Goal: Contribute content: Add original content to the website for others to see

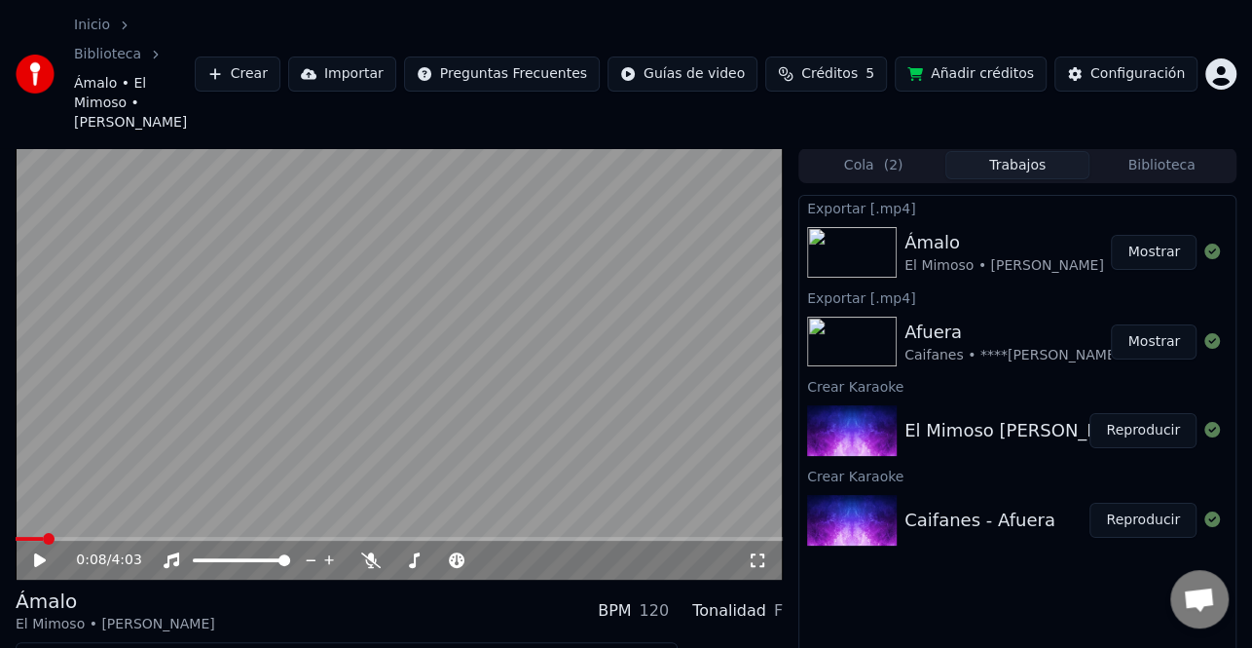
click at [280, 56] on button "Crear" at bounding box center [238, 73] width 86 height 35
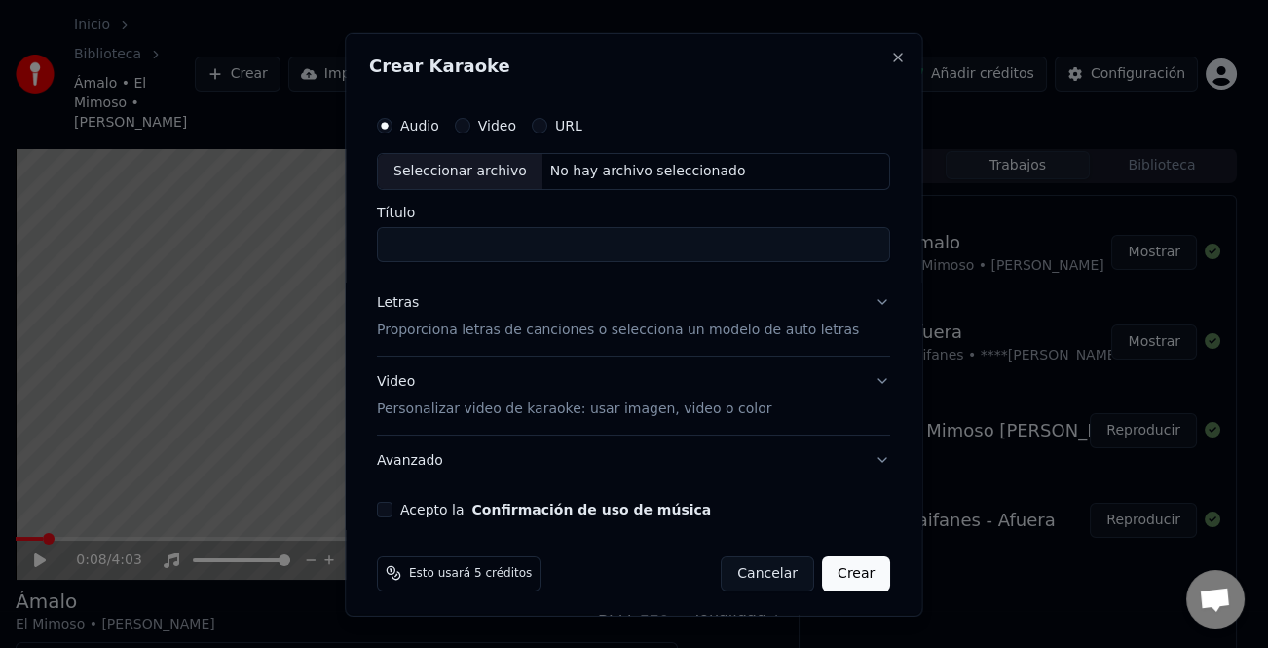
click at [516, 169] on div "Seleccionar archivo" at bounding box center [460, 170] width 165 height 35
type input "**********"
click at [404, 305] on div "Letras" at bounding box center [398, 301] width 42 height 19
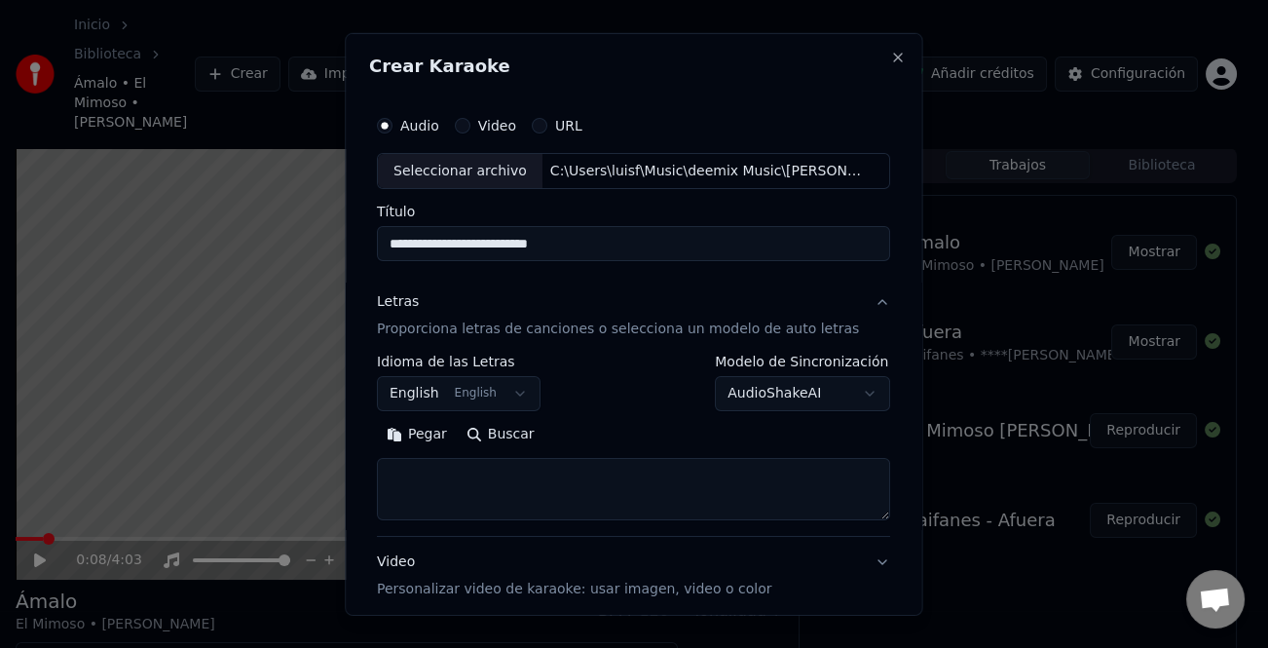
click at [454, 437] on button "Pegar" at bounding box center [417, 434] width 80 height 31
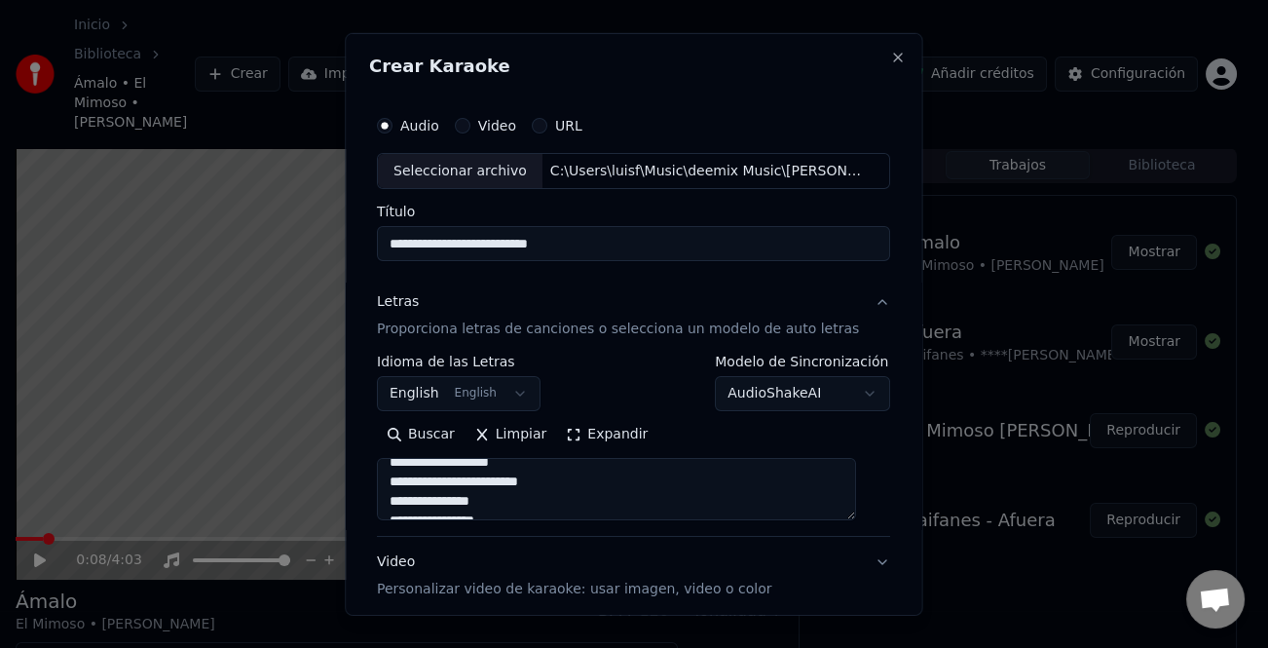
scroll to position [584, 0]
click at [399, 558] on div "Video Personalizar video de karaoke: usar imagen, video o color" at bounding box center [574, 575] width 394 height 47
type textarea "**********"
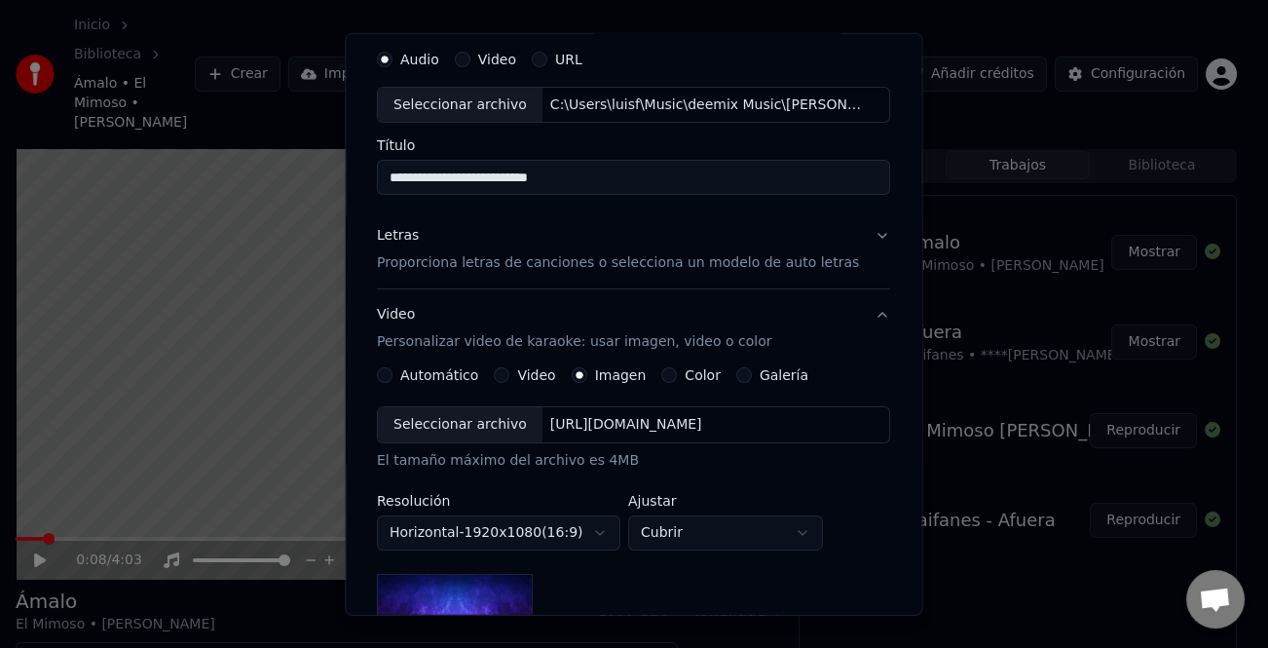
scroll to position [97, 0]
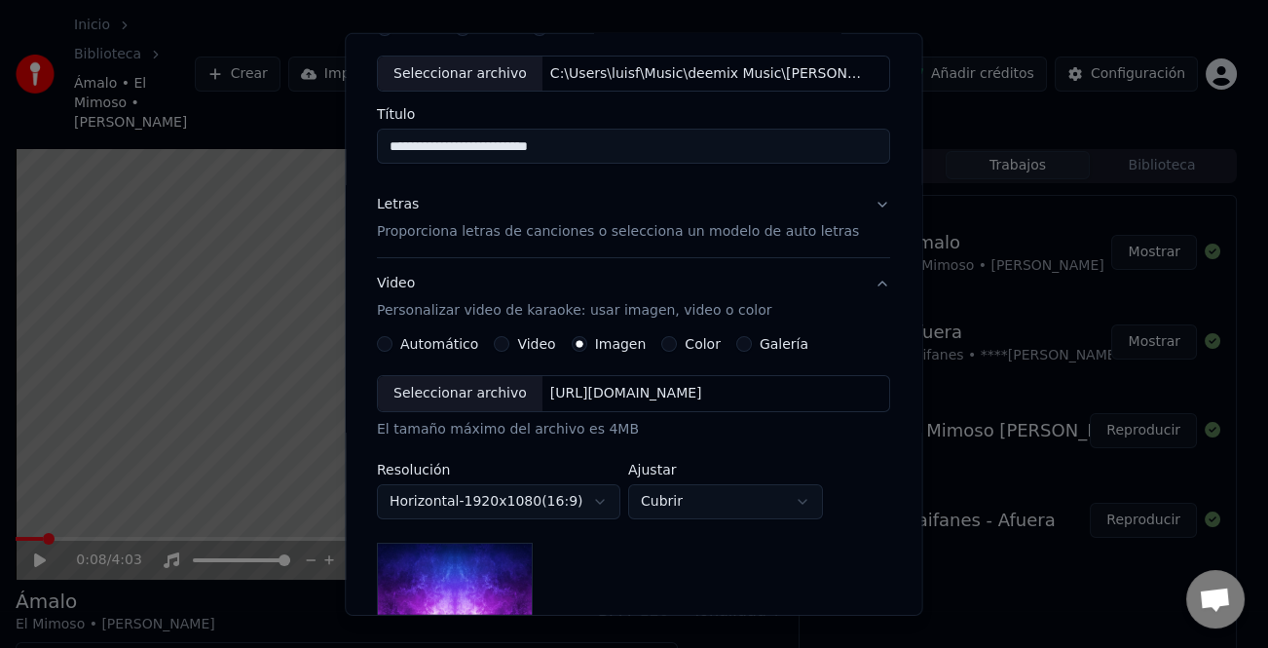
click at [770, 340] on label "Galería" at bounding box center [784, 344] width 49 height 14
click at [752, 340] on button "Galería" at bounding box center [744, 344] width 16 height 16
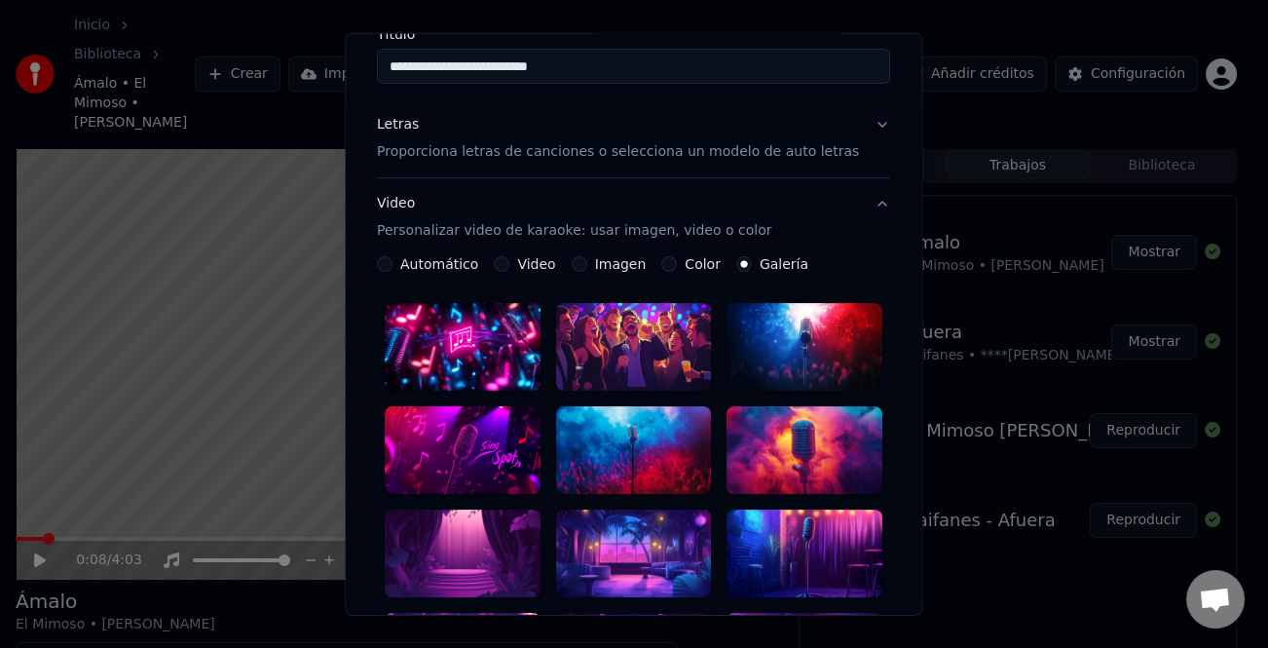
scroll to position [292, 0]
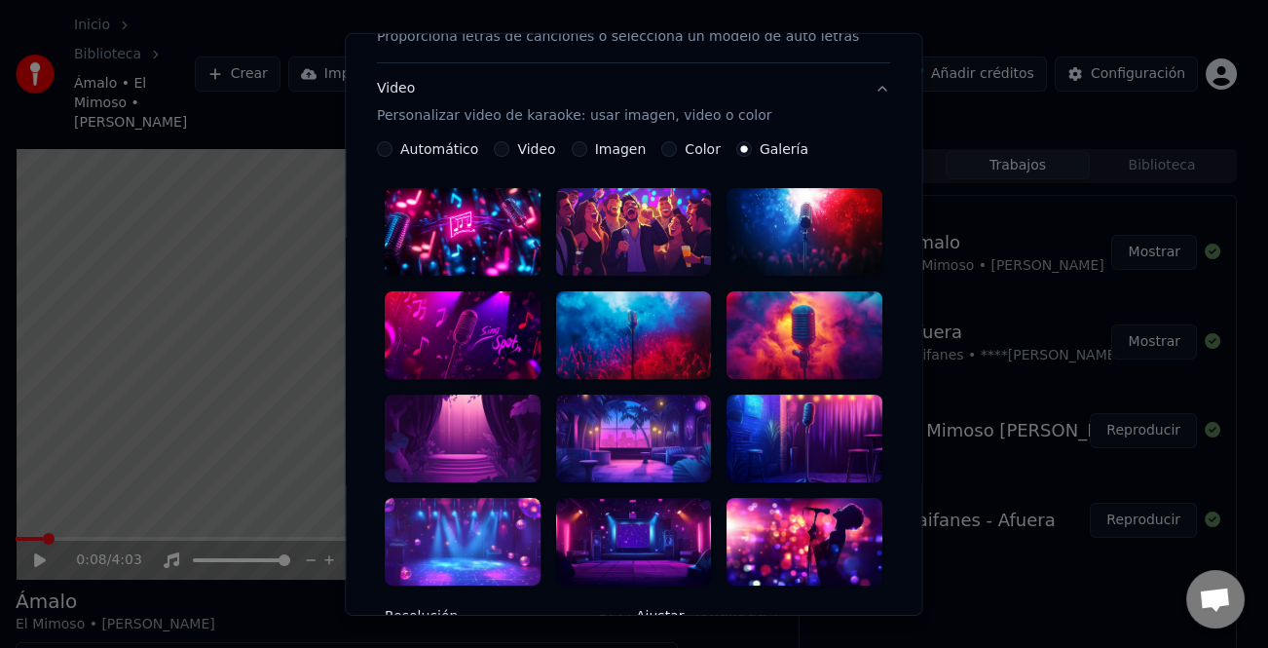
click at [797, 504] on div at bounding box center [806, 542] width 156 height 88
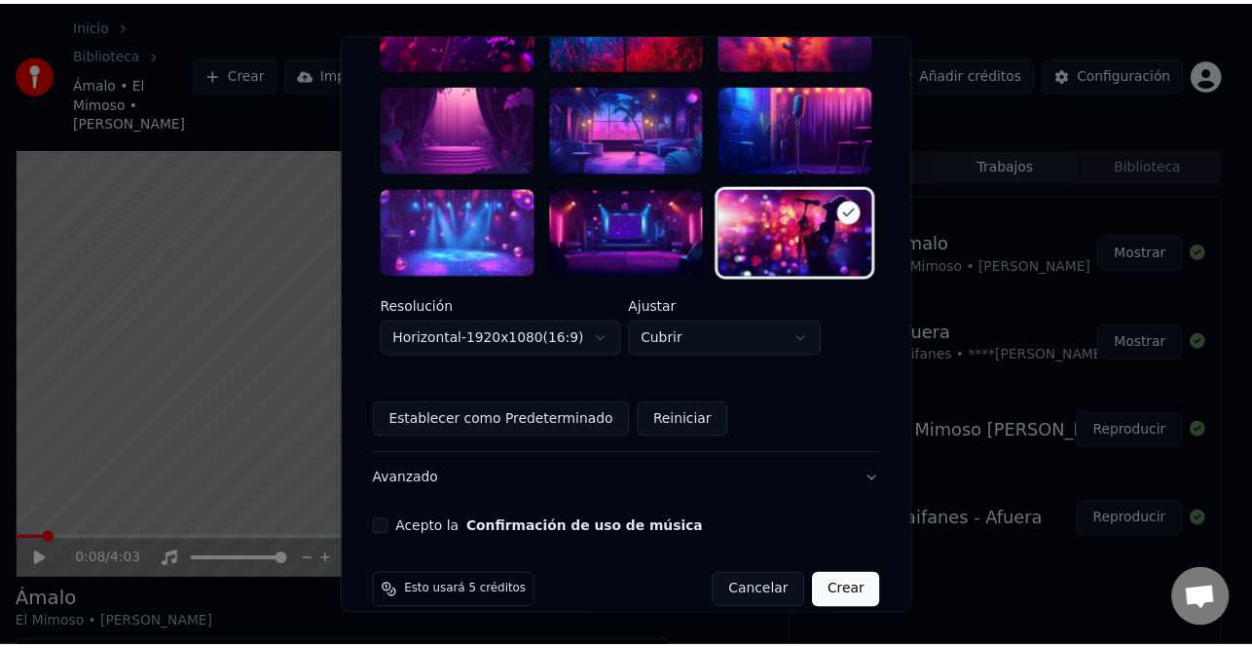
scroll to position [603, 0]
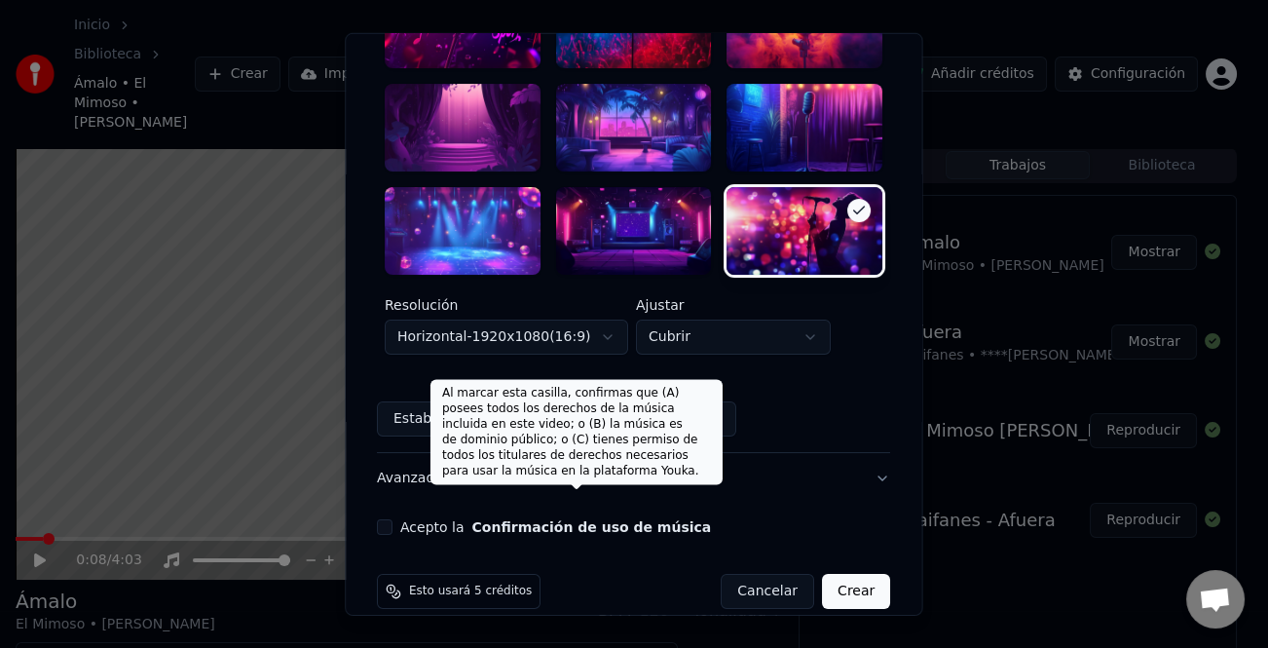
click at [503, 520] on button "Confirmación de uso de música" at bounding box center [592, 527] width 240 height 14
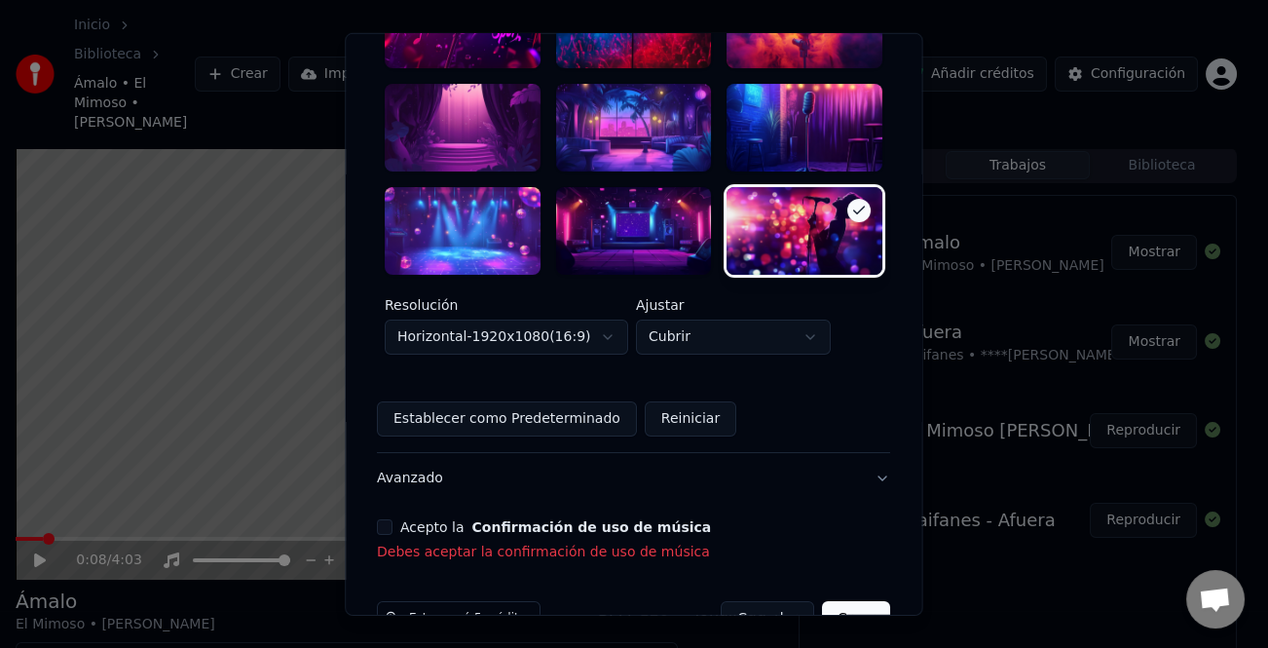
click at [392, 519] on button "Acepto la Confirmación de uso de música" at bounding box center [385, 527] width 16 height 16
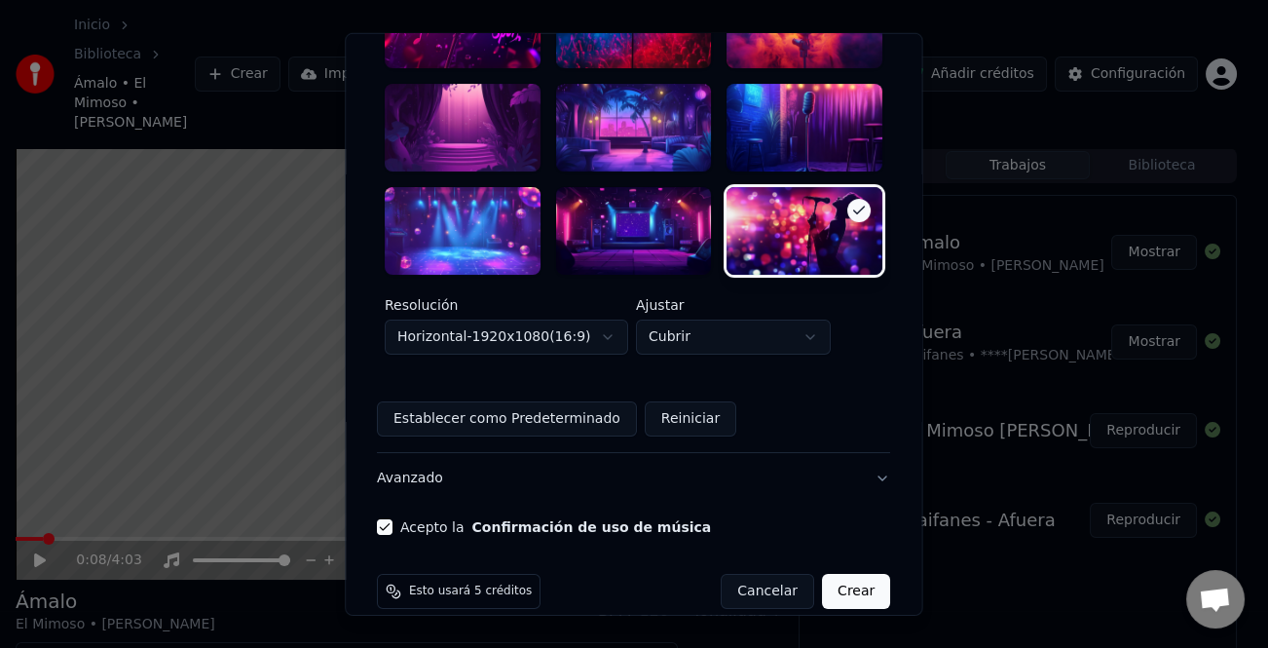
click at [835, 574] on button "Crear" at bounding box center [856, 591] width 68 height 35
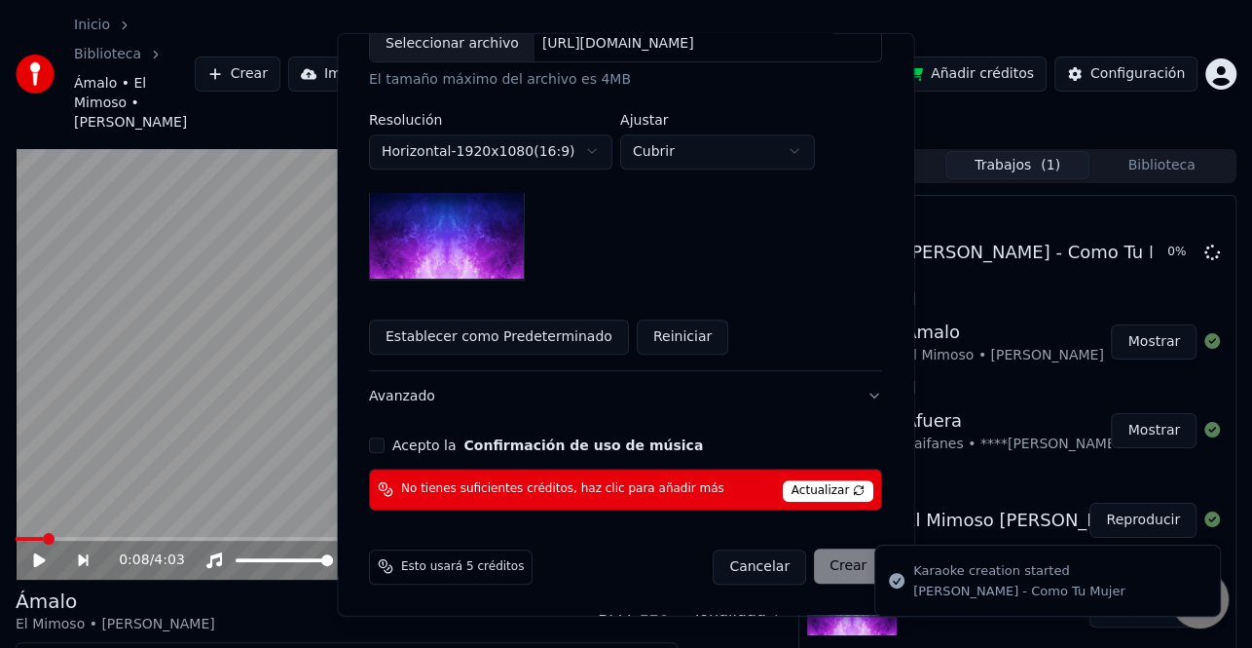
scroll to position [0, 0]
